Goal: Find specific page/section: Find specific page/section

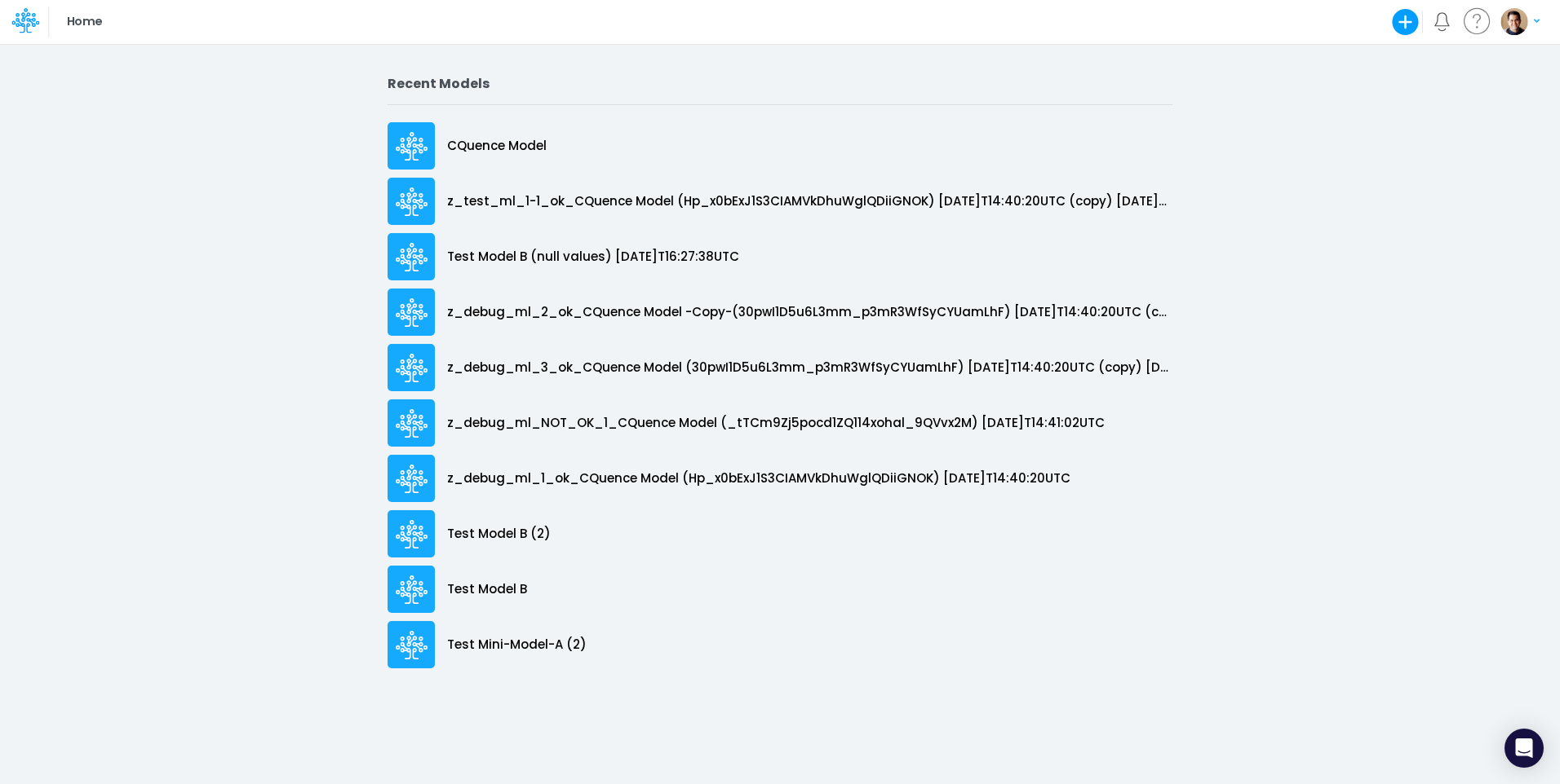
drag, startPoint x: 885, startPoint y: 80, endPoint x: 863, endPoint y: 29, distance: 55.5
click at [863, 29] on div "Home Create new model Blank Model Use a template My profile settings Log out" at bounding box center [780, 22] width 1404 height 44
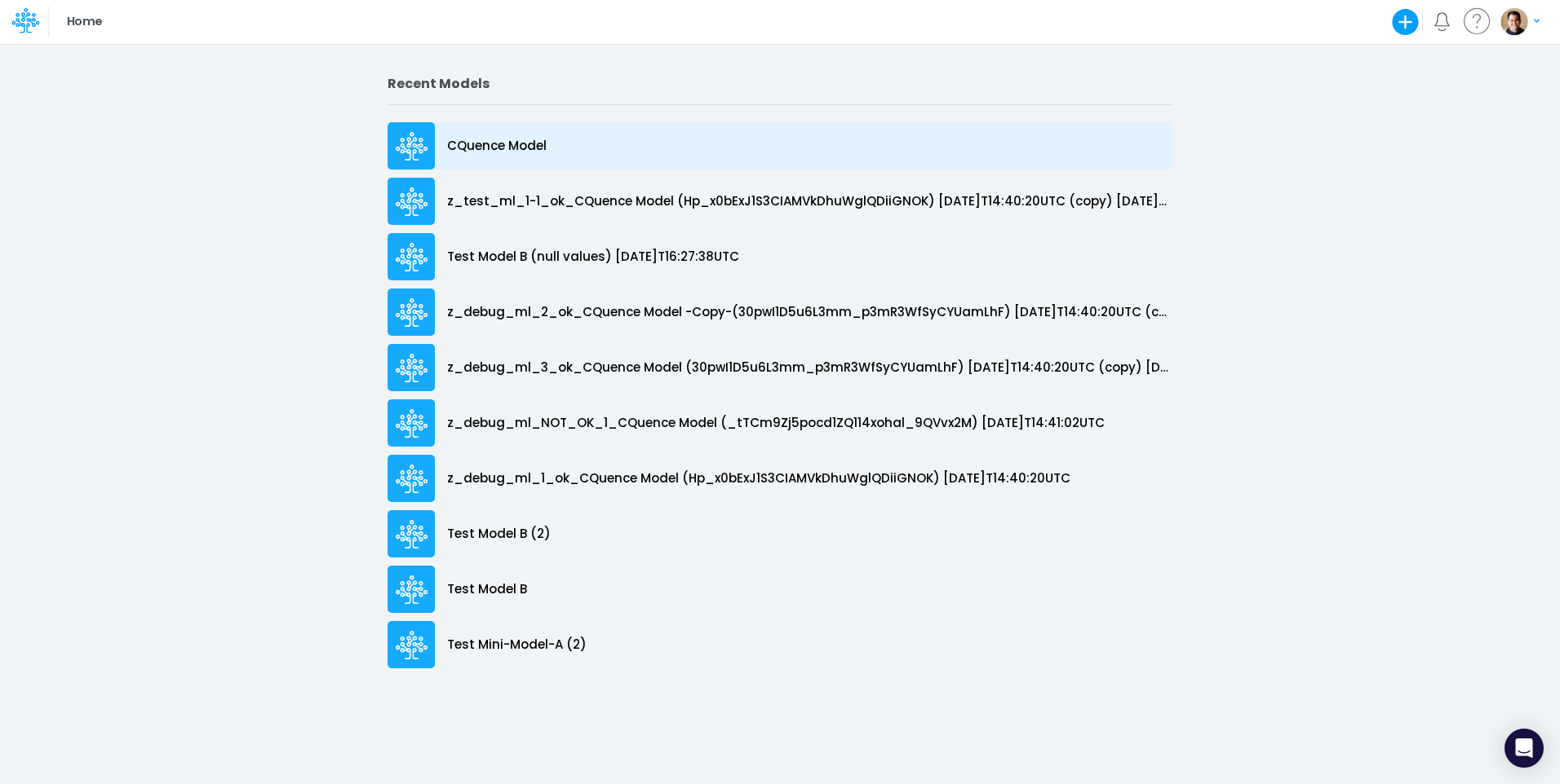
click at [470, 139] on p "CQuence Model" at bounding box center [496, 145] width 99 height 18
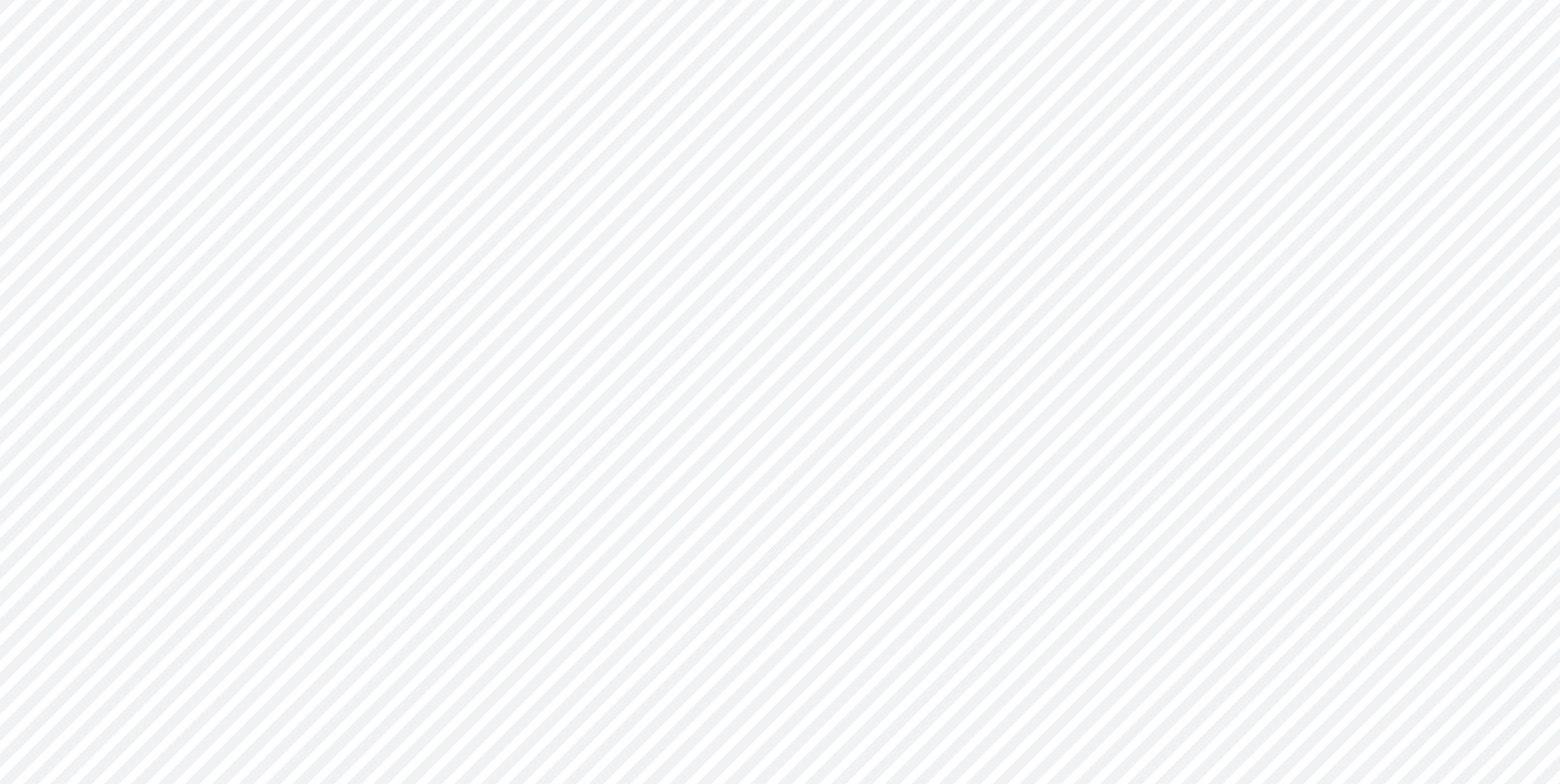
type input "Consolidated All by Month"
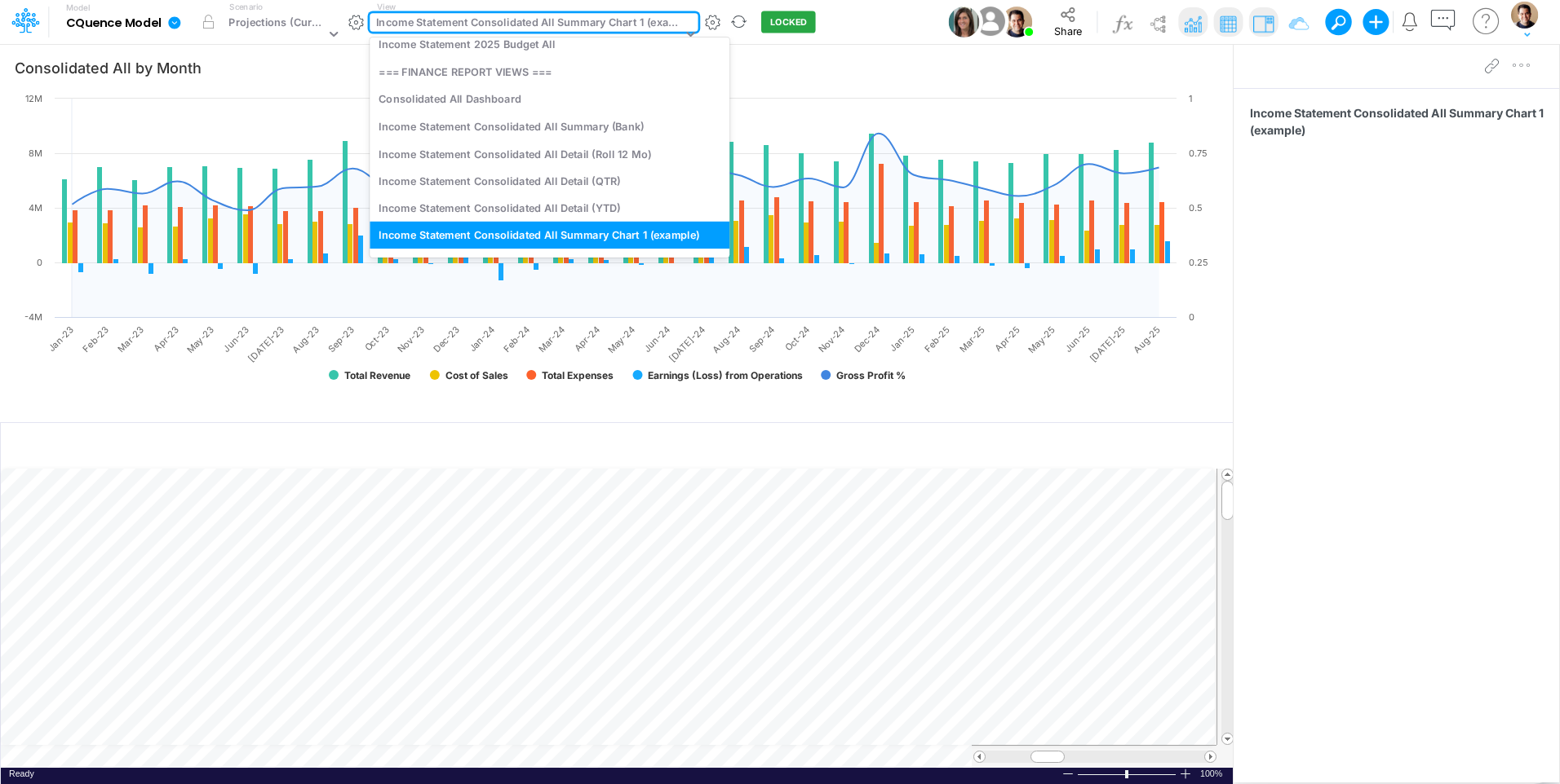
click at [545, 23] on div "Income Statement Consolidated All Summary Chart 1 (example)" at bounding box center [528, 23] width 305 height 18
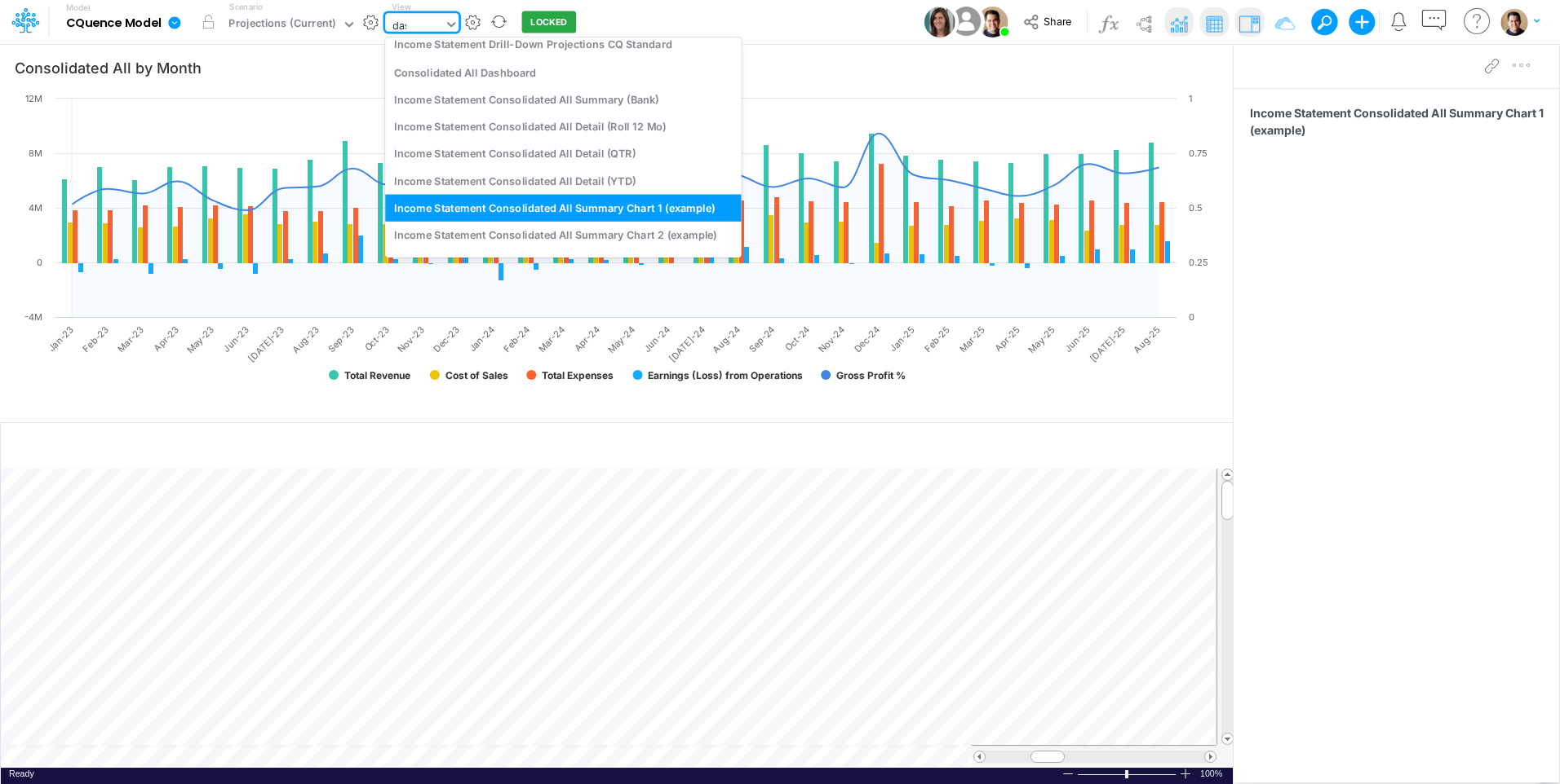
scroll to position [4, 0]
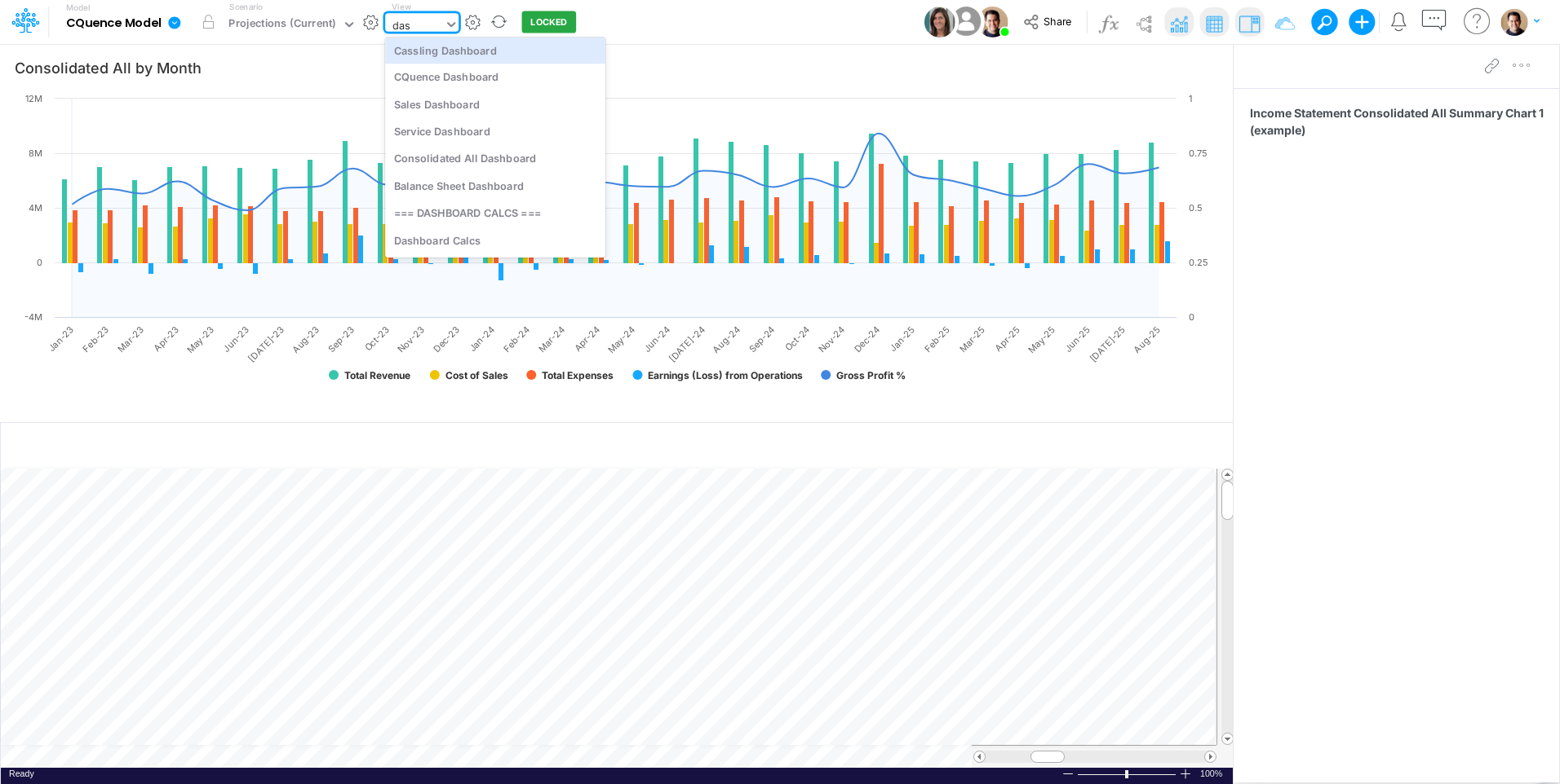
type input "dash"
click at [540, 49] on div "Cassling Dashboard" at bounding box center [495, 50] width 221 height 27
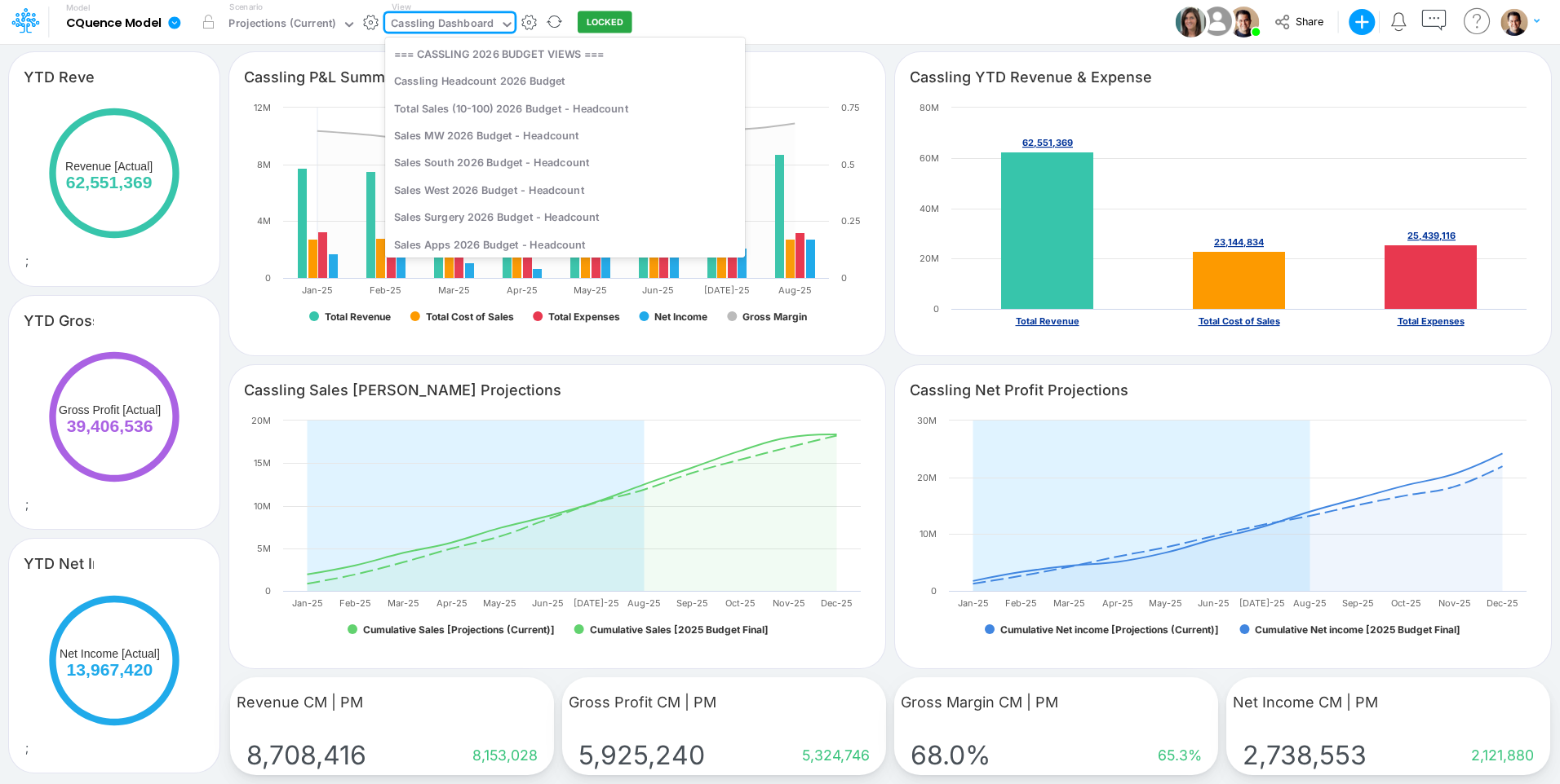
click at [445, 21] on div "Cassling Dashboard" at bounding box center [442, 24] width 103 height 18
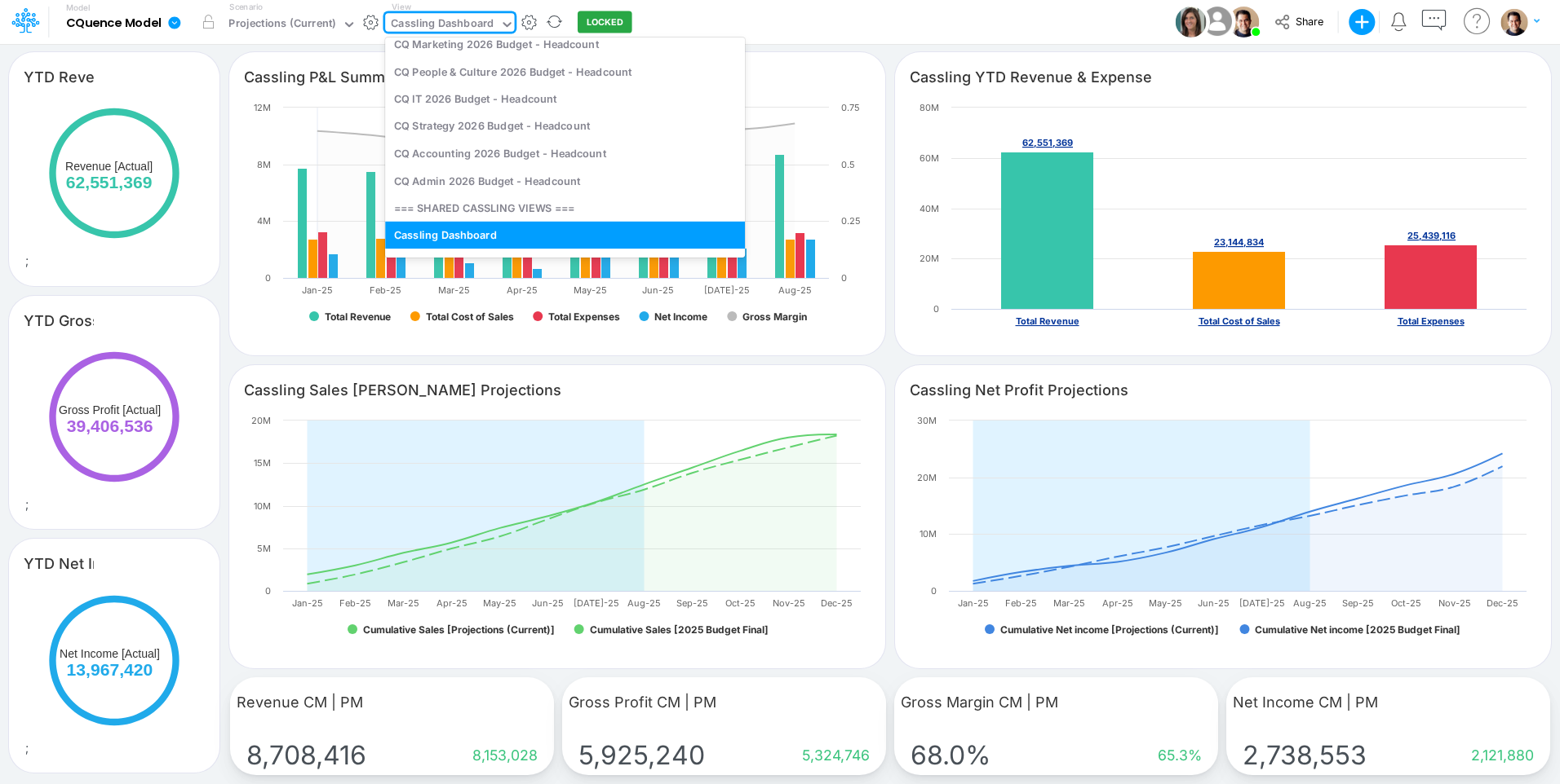
click at [173, 18] on icon at bounding box center [173, 22] width 13 height 13
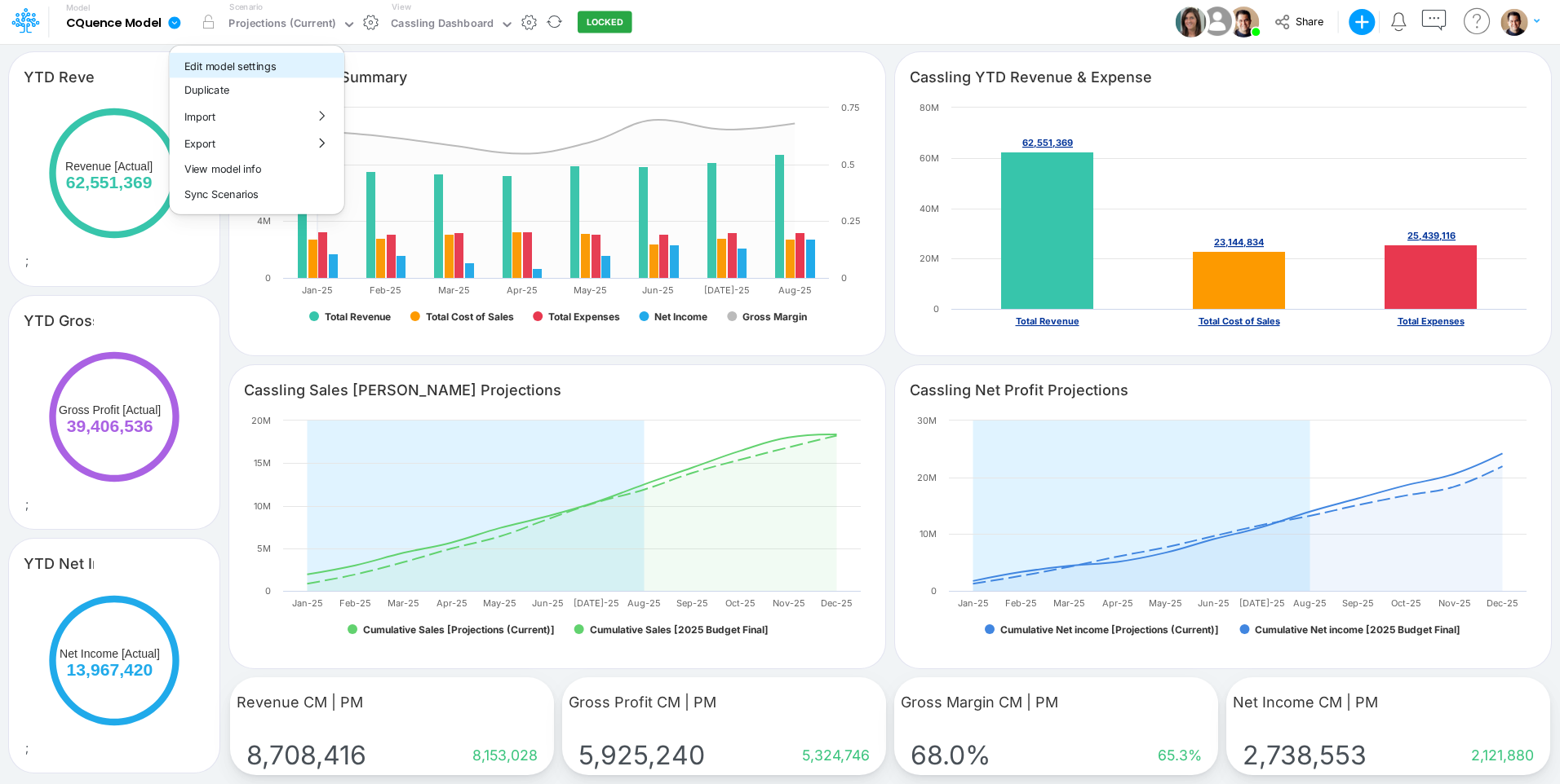
click at [235, 67] on button "Edit model settings" at bounding box center [256, 65] width 174 height 25
click at [475, 23] on div "Cassling Dashboard" at bounding box center [442, 24] width 103 height 18
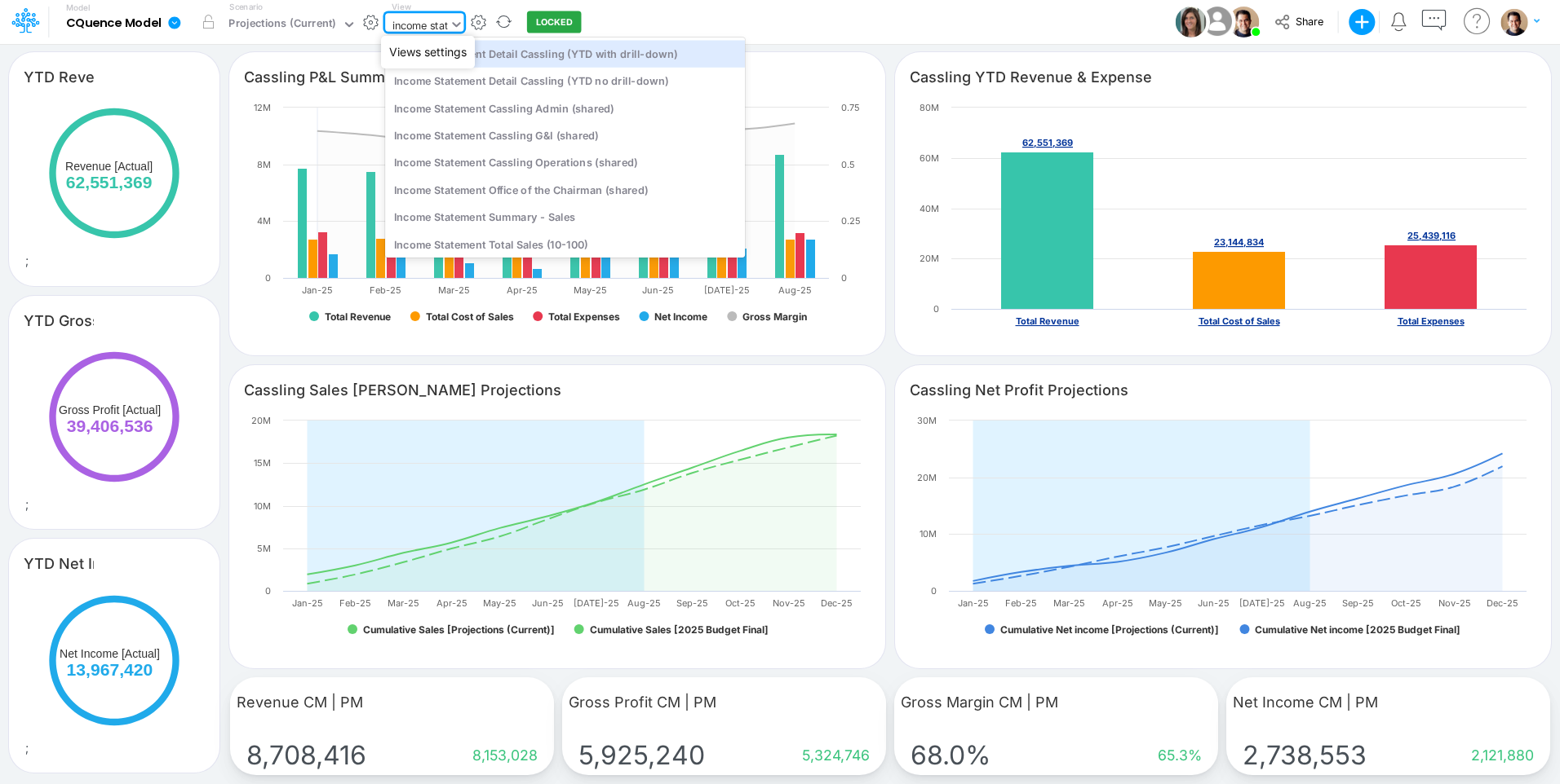
type input "income state"
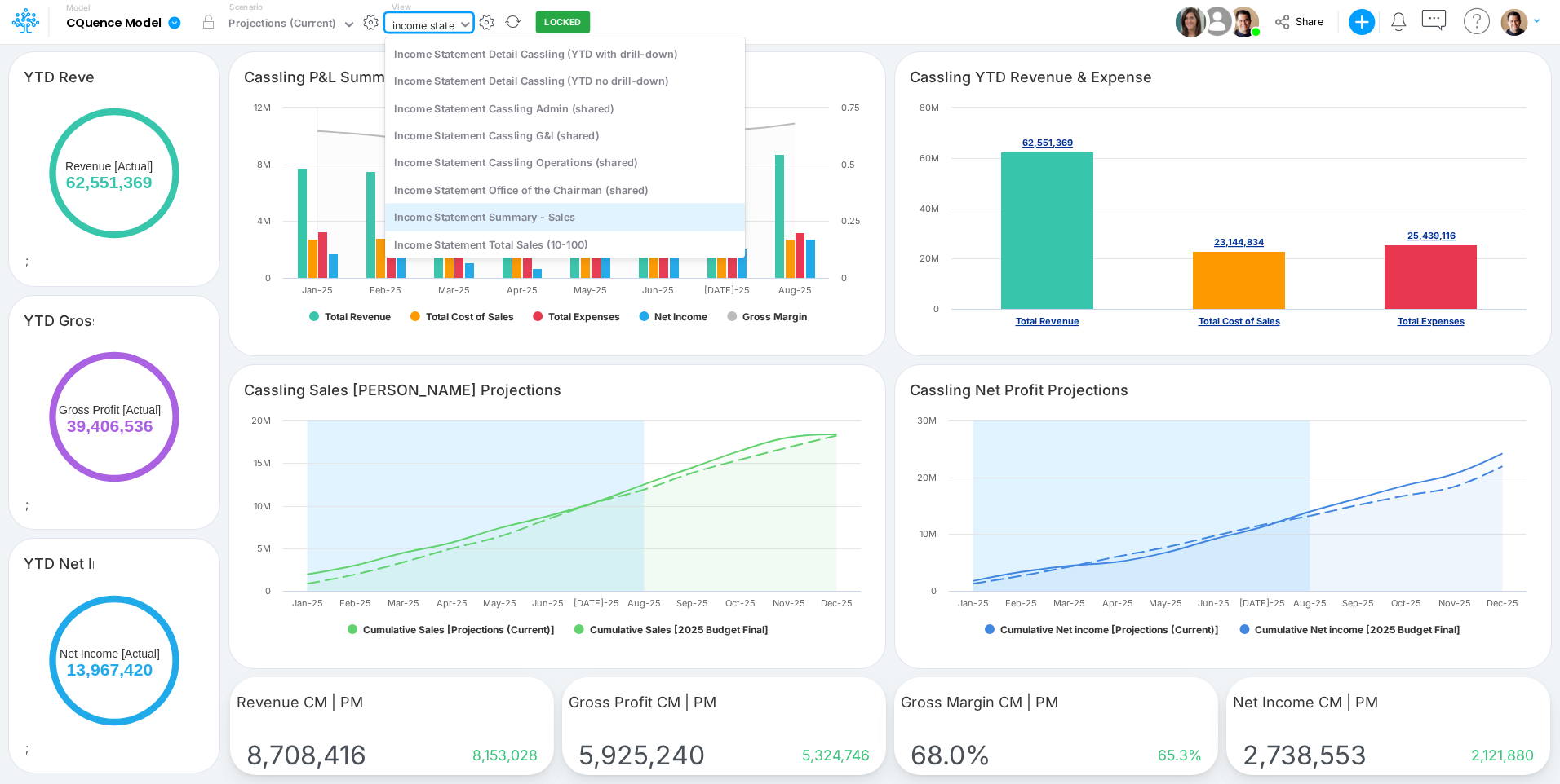
click at [579, 212] on div "Income Statement Summary - Sales" at bounding box center [565, 218] width 359 height 27
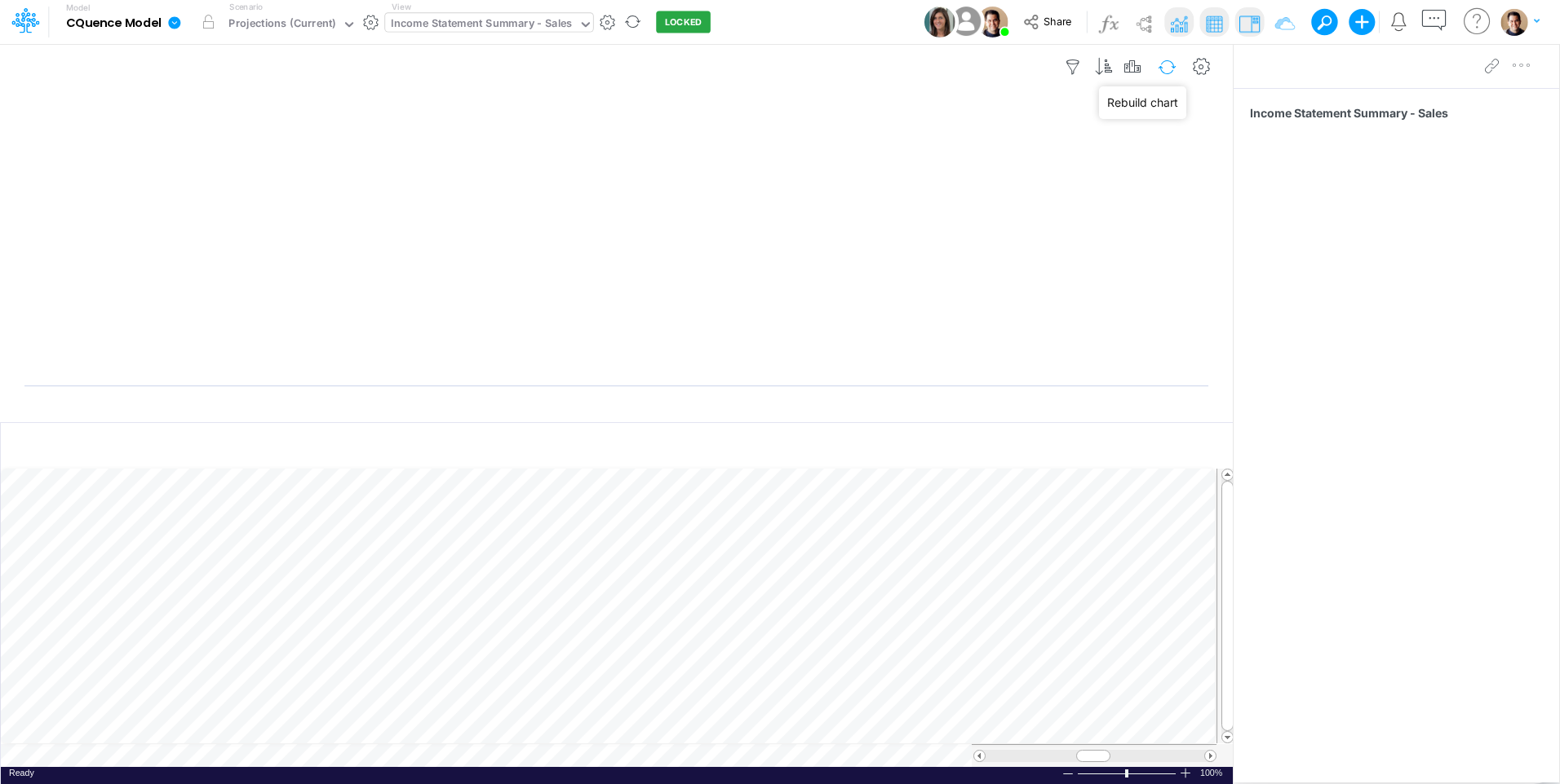
click at [1164, 68] on button "button" at bounding box center [1167, 67] width 39 height 29
click at [895, 443] on button "button" at bounding box center [897, 447] width 39 height 29
click at [465, 25] on div "Income Statement Summary - Sales" at bounding box center [482, 24] width 181 height 18
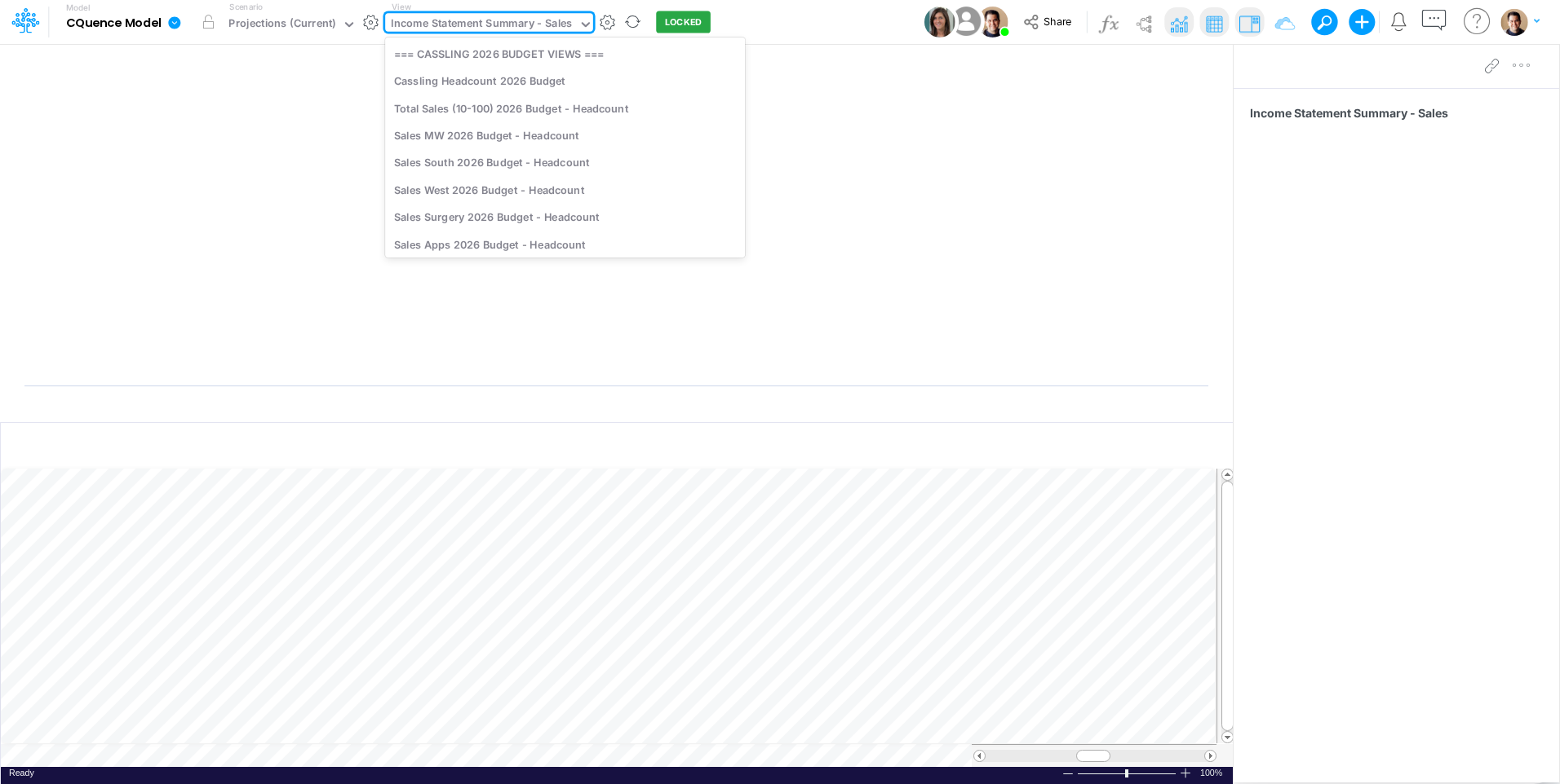
scroll to position [1220, 0]
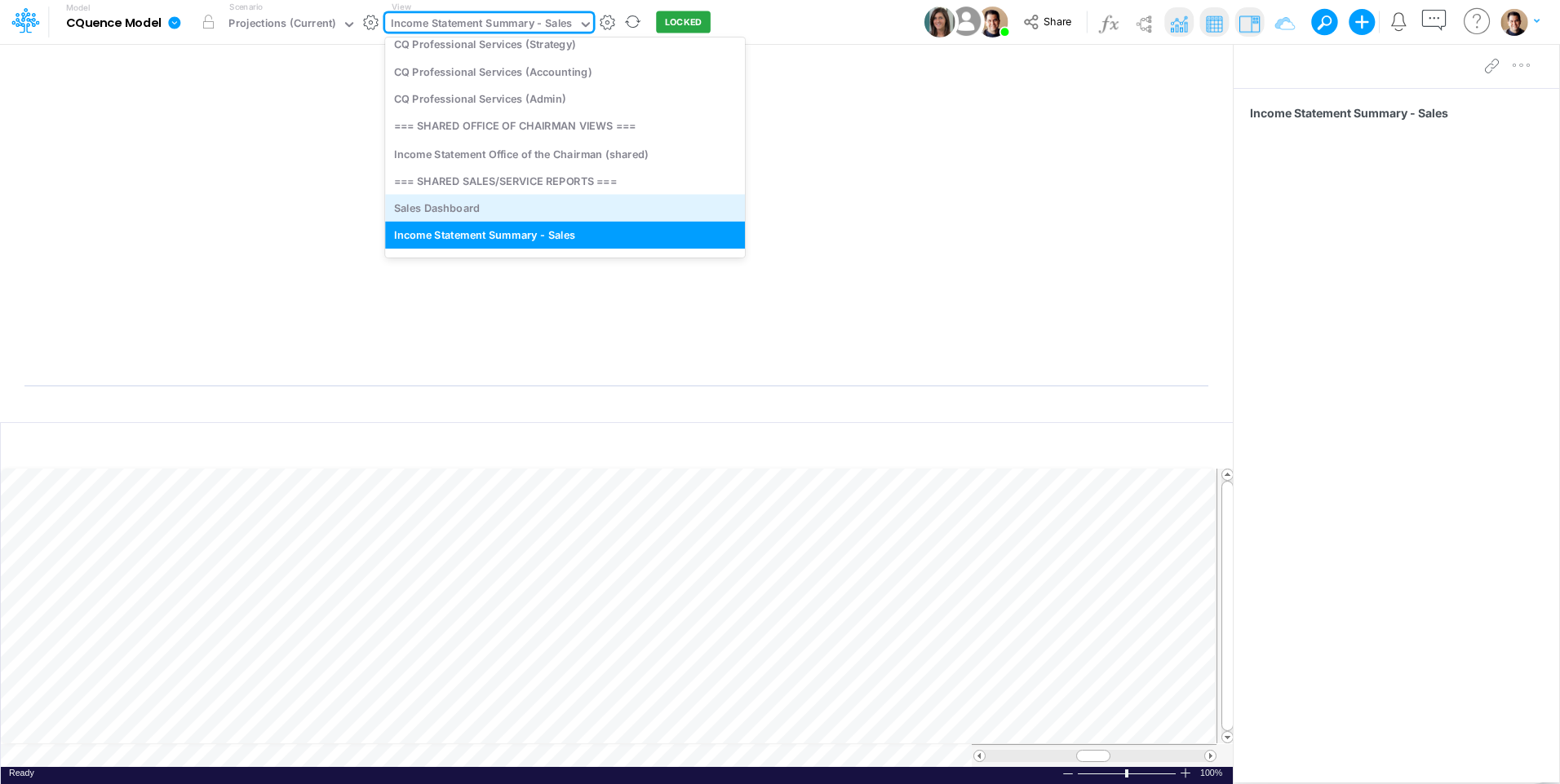
click at [494, 215] on div "Sales Dashboard" at bounding box center [565, 207] width 359 height 27
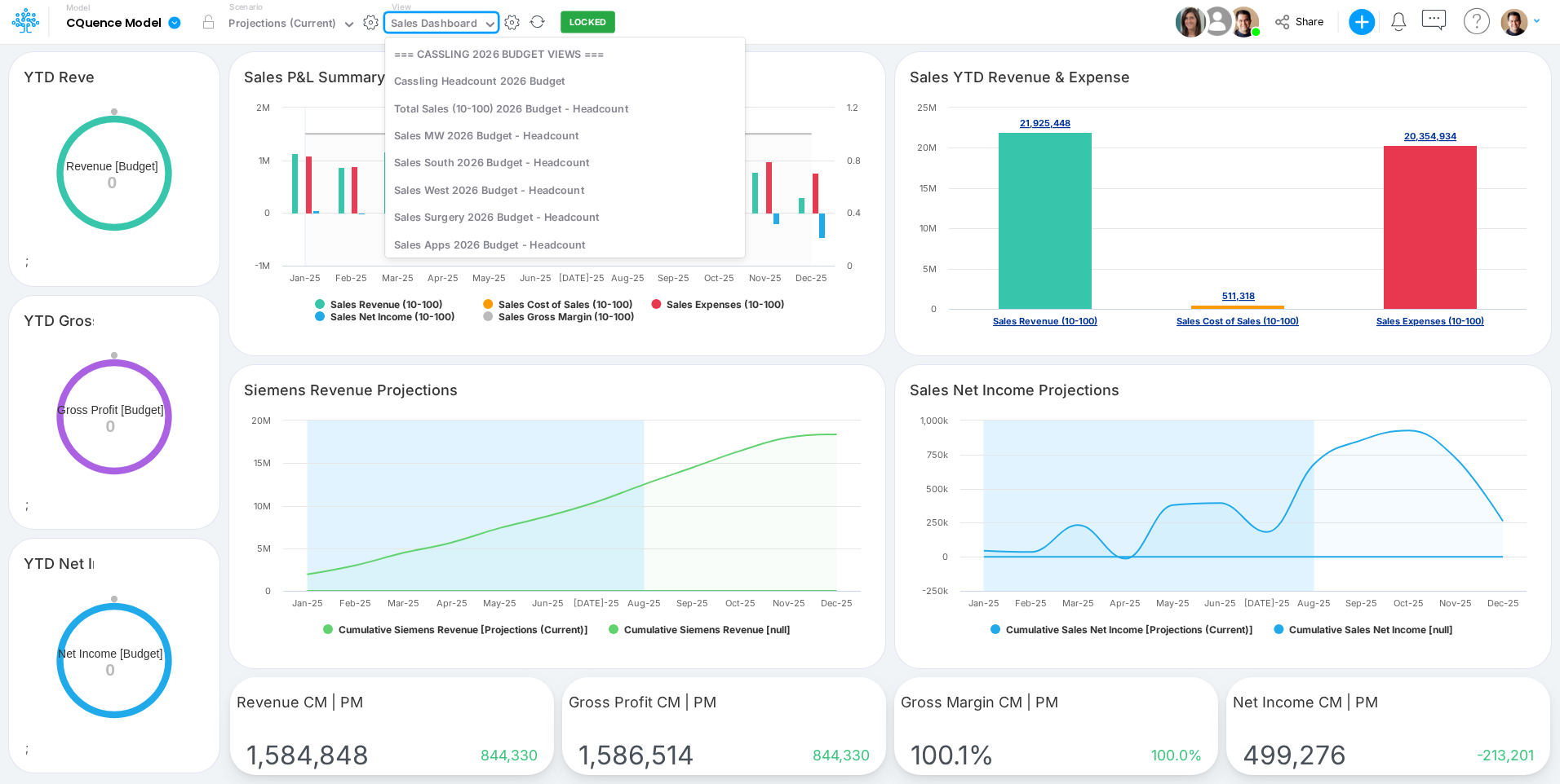
scroll to position [1190, 0]
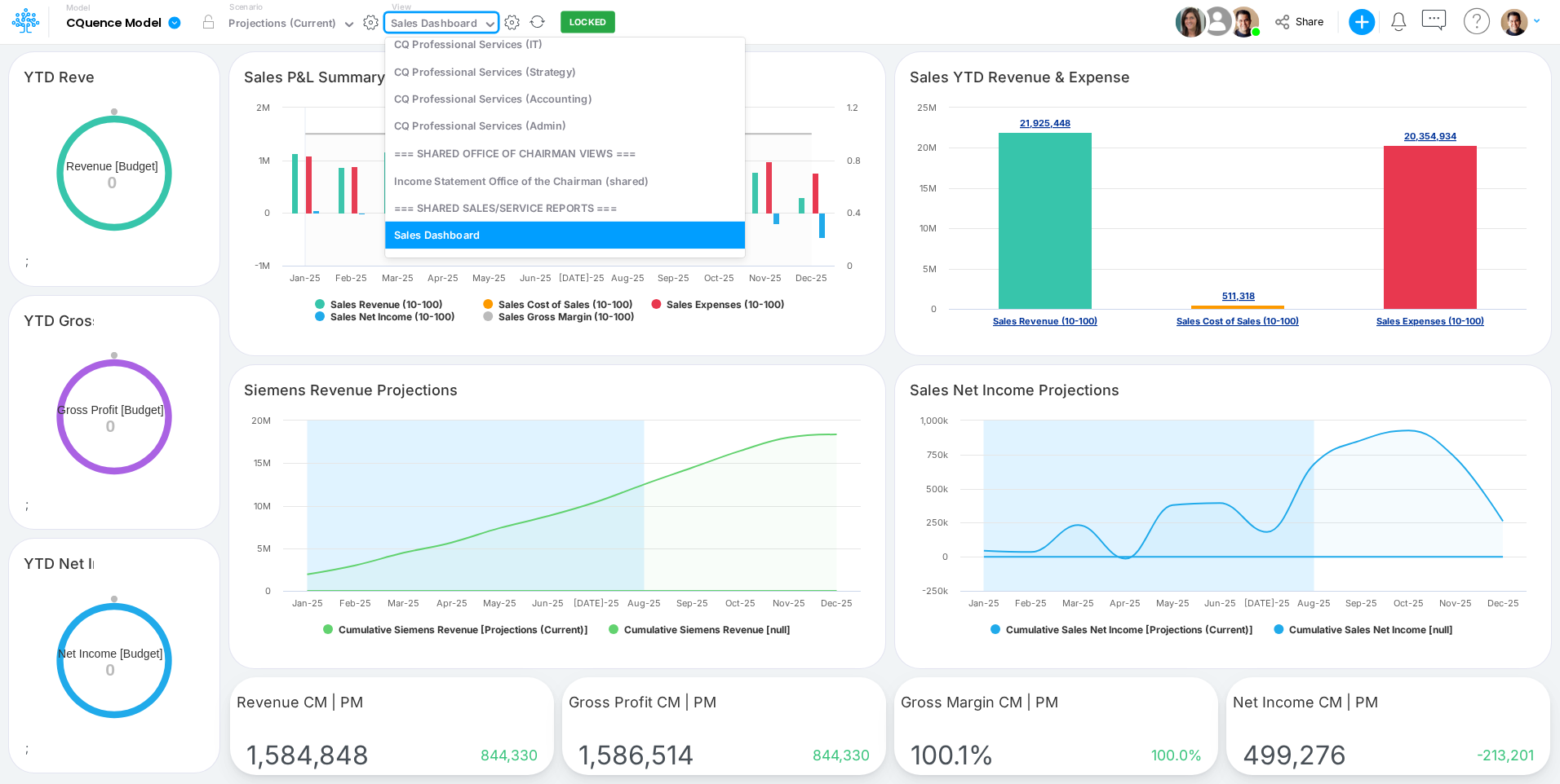
click at [436, 14] on div "Sales Dashboard" at bounding box center [435, 25] width 98 height 24
click at [518, 125] on div "CQ Professional Services (Admin)" at bounding box center [565, 126] width 359 height 27
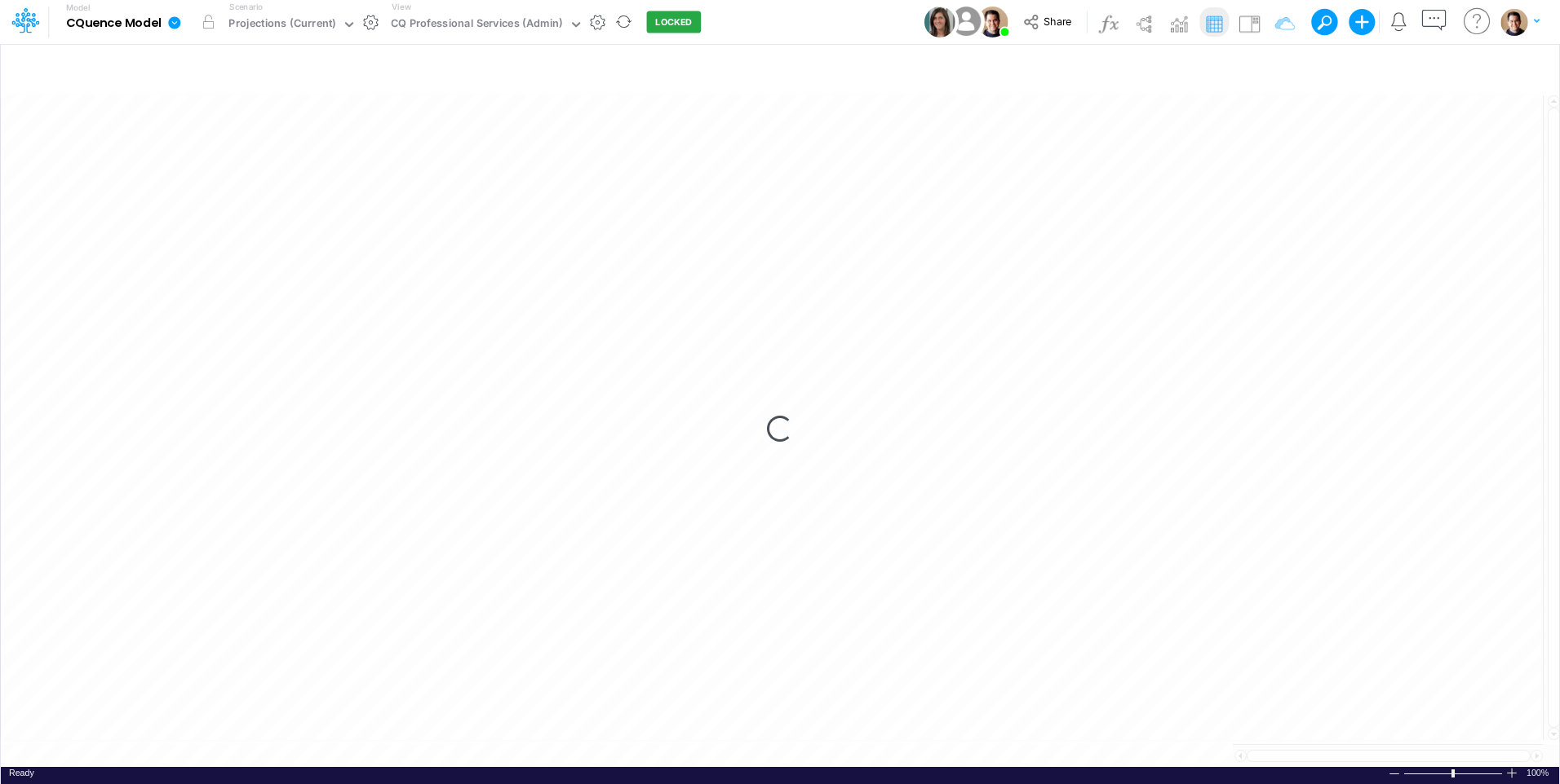
drag, startPoint x: 1181, startPoint y: 237, endPoint x: 805, endPoint y: 24, distance: 432.1
click at [805, 24] on div "Model CQuence Model Edit model settings Duplicate Import QuickBooks QuickBooks …" at bounding box center [780, 22] width 1404 height 44
click at [460, 9] on div "View CQ Professional Services (Admin)" at bounding box center [485, 22] width 198 height 42
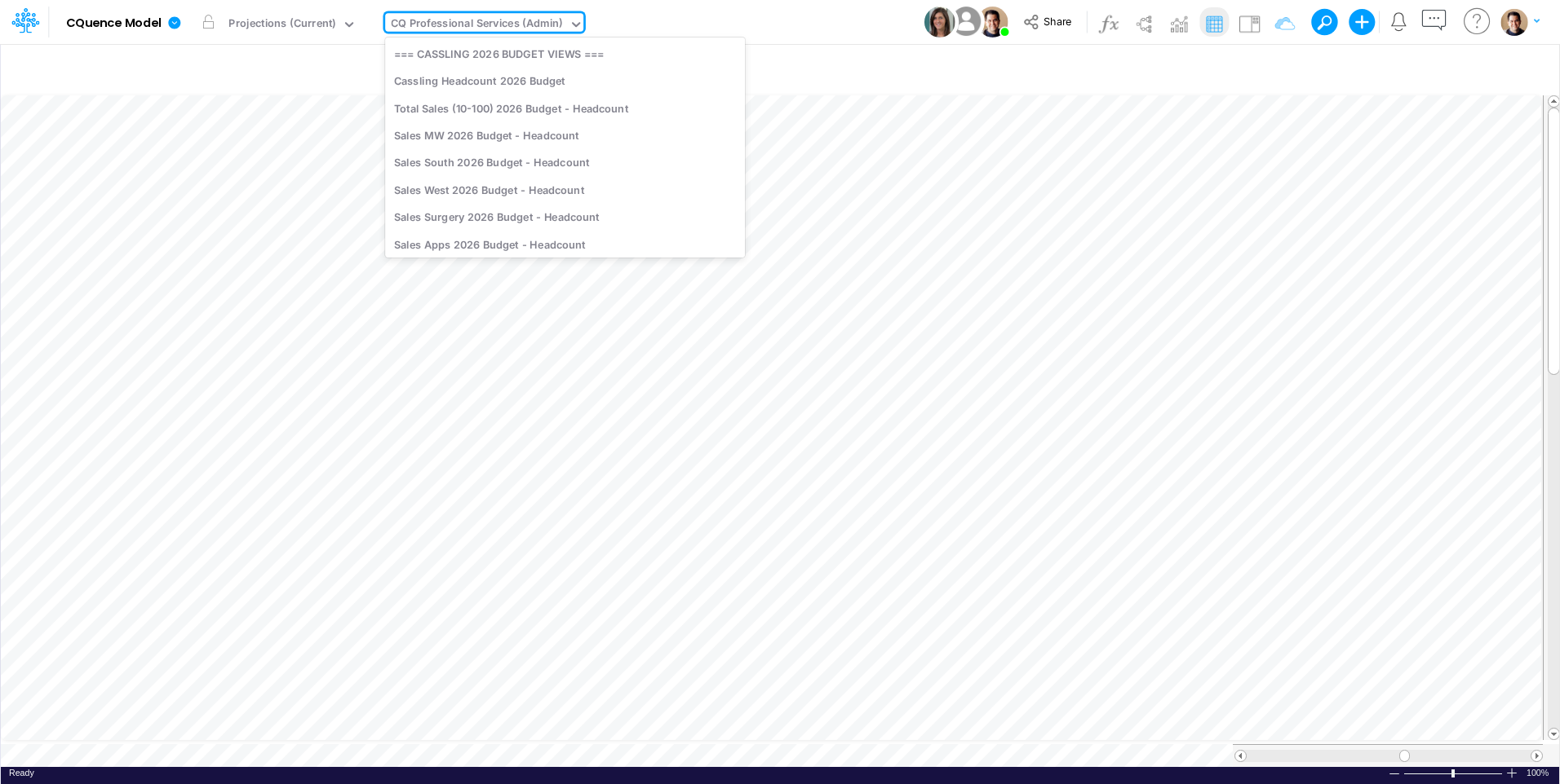
click at [464, 20] on div "CQ Professional Services (Admin)" at bounding box center [477, 24] width 172 height 18
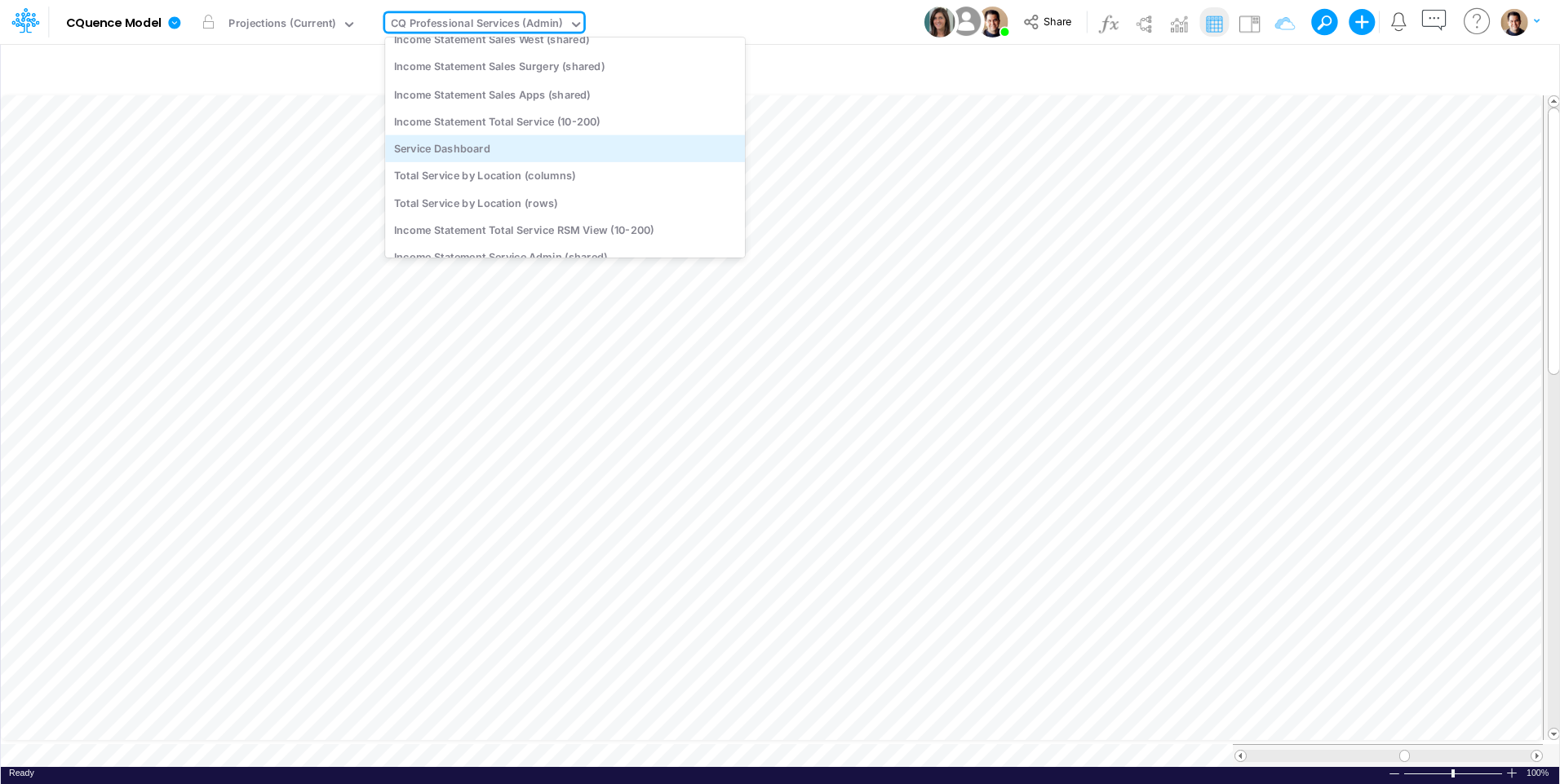
click at [533, 151] on div "Service Dashboard" at bounding box center [565, 148] width 359 height 27
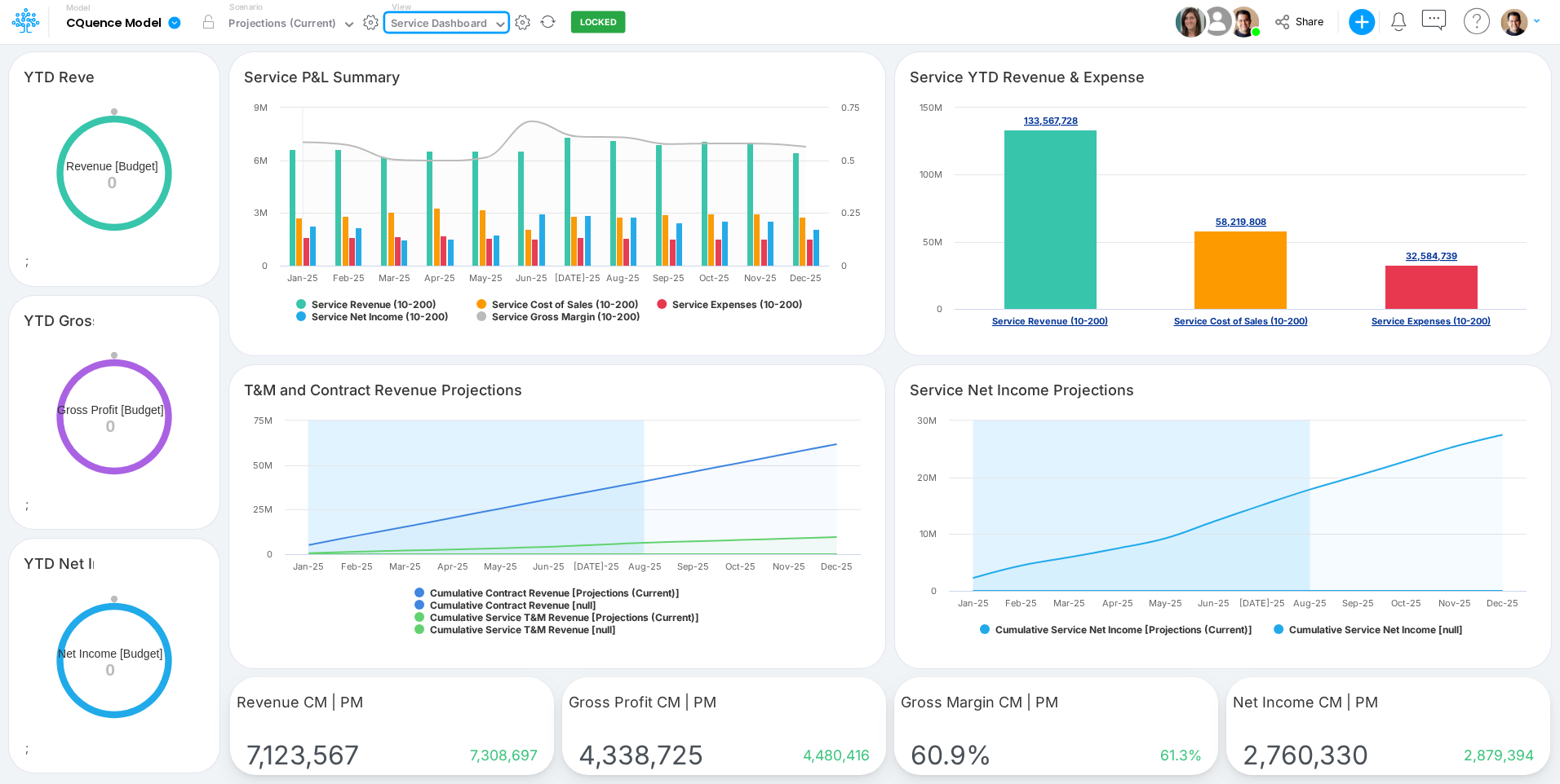
click at [181, 19] on icon at bounding box center [174, 22] width 14 height 14
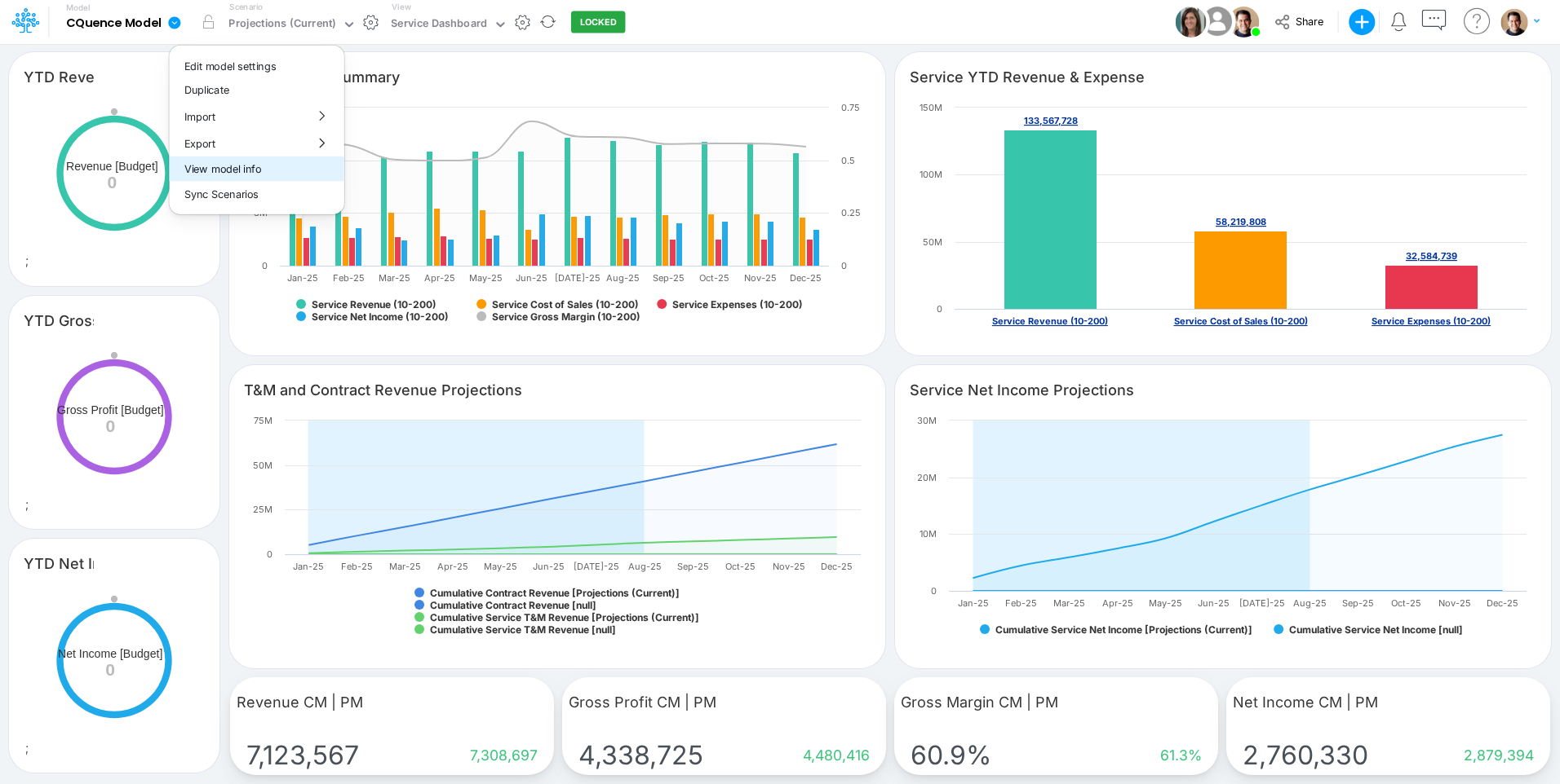
click at [299, 161] on button "View model info" at bounding box center [256, 170] width 174 height 25
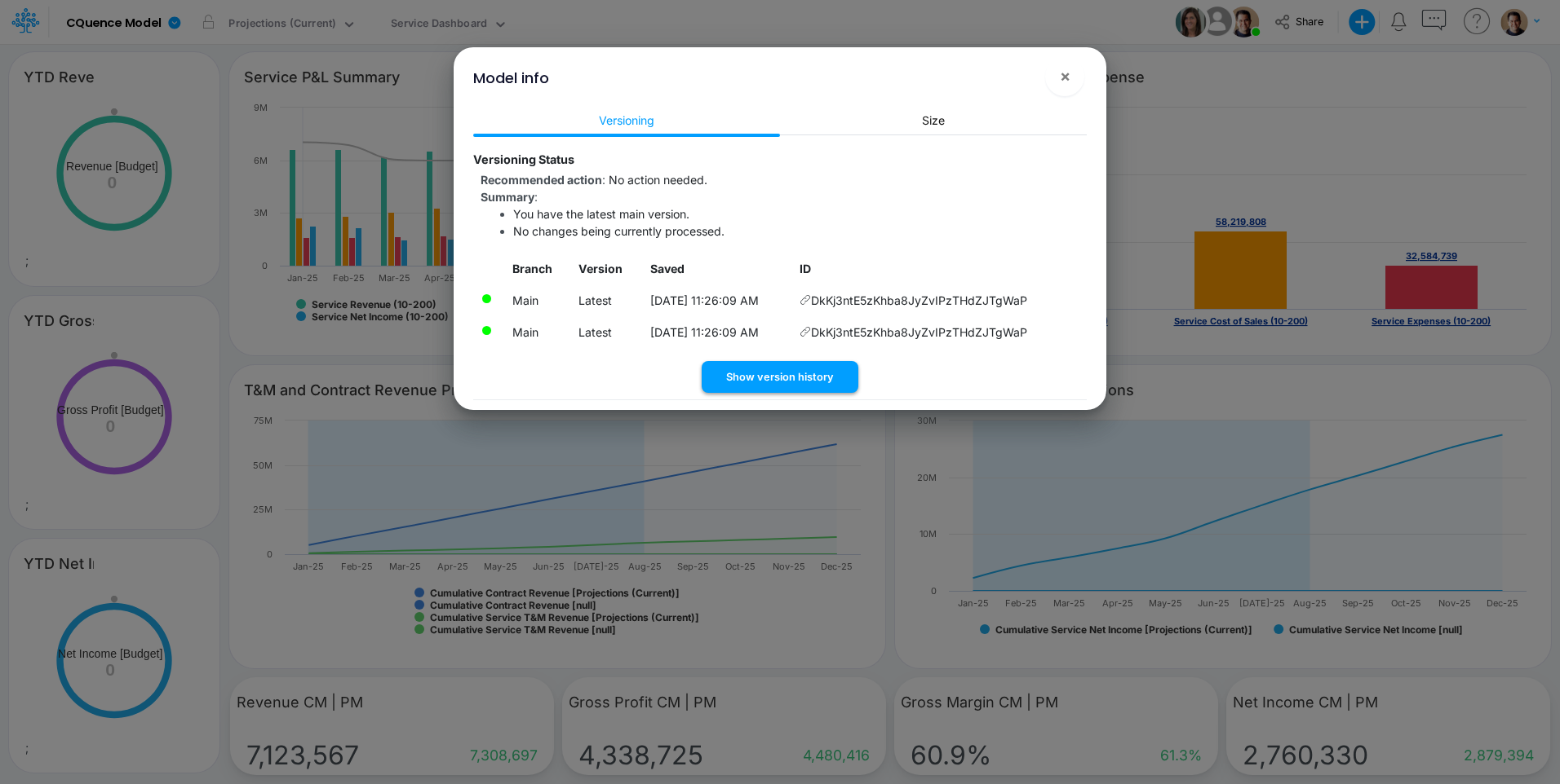
click at [802, 379] on button "Show version history" at bounding box center [780, 377] width 157 height 32
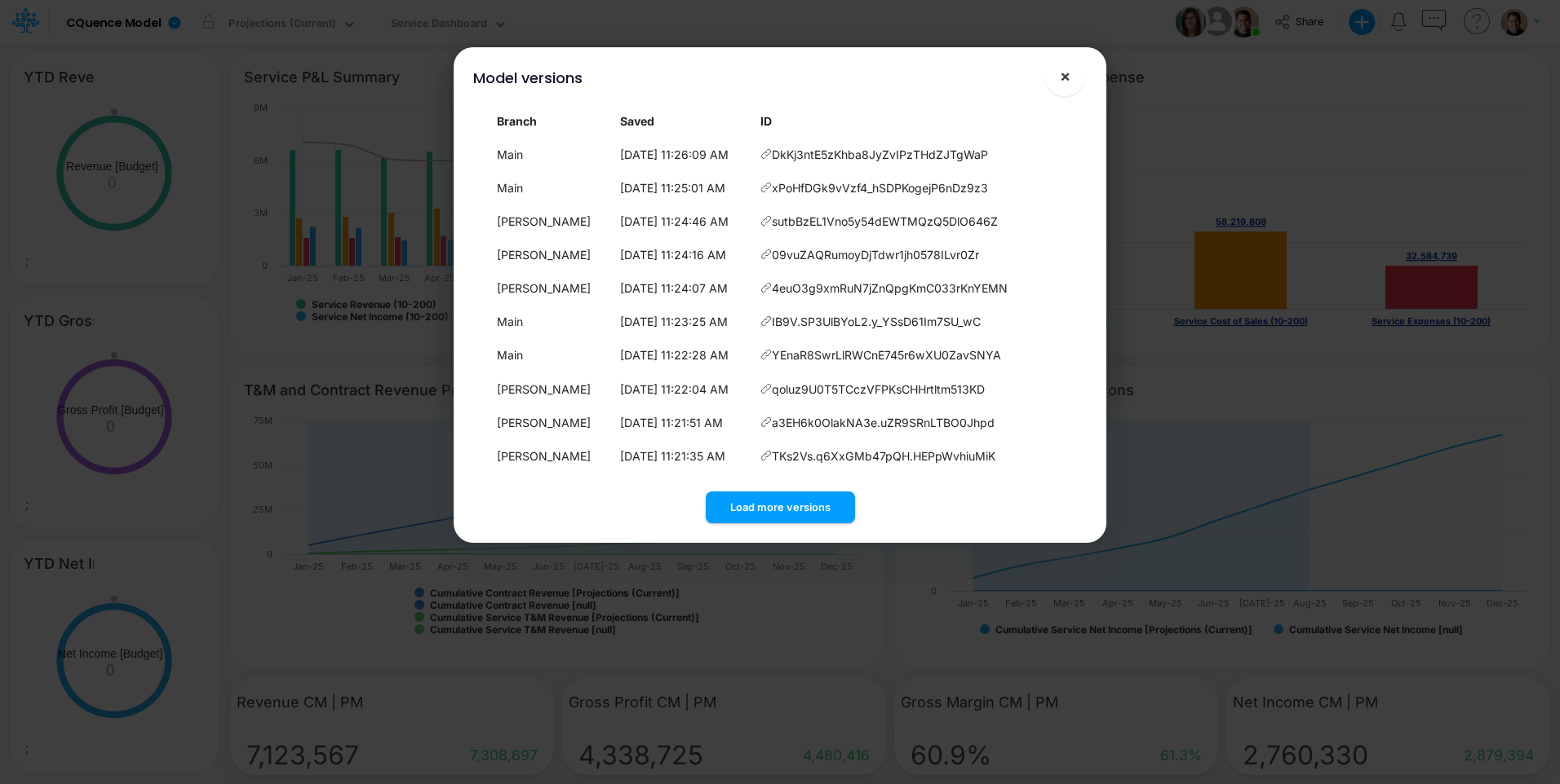
click at [1066, 76] on span "×" at bounding box center [1065, 76] width 11 height 19
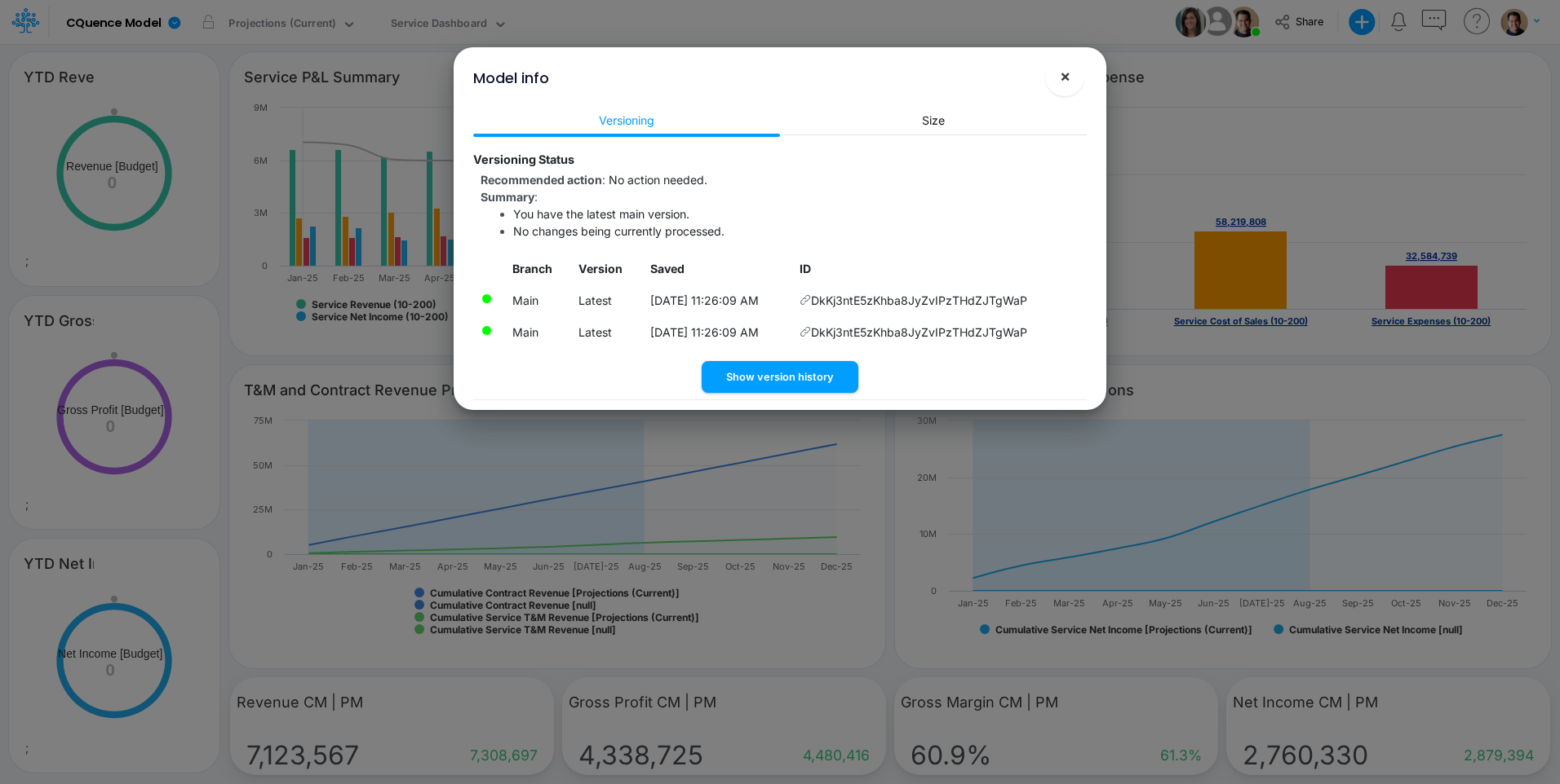
click at [1066, 76] on span "×" at bounding box center [1065, 76] width 11 height 19
